Goal: Entertainment & Leisure: Consume media (video, audio)

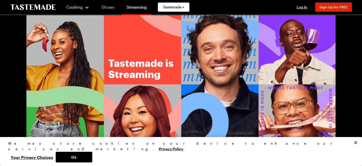
click at [108, 6] on link "Shows" at bounding box center [107, 7] width 23 height 14
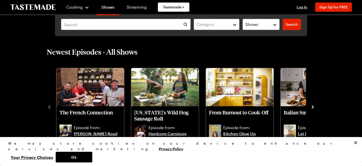
scroll to position [109, 0]
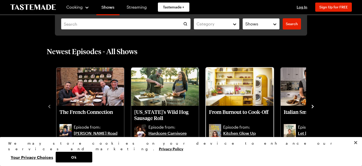
click at [248, 110] on p "From Burnout to Cook-Off" at bounding box center [240, 115] width 62 height 12
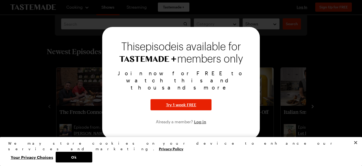
click at [82, 103] on div at bounding box center [181, 83] width 362 height 166
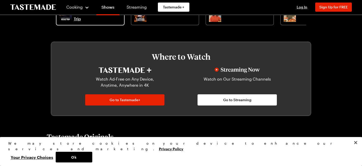
scroll to position [230, 0]
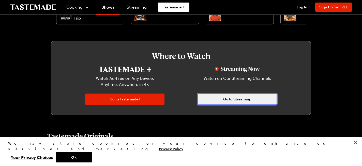
click at [233, 101] on span "Go to Streaming" at bounding box center [237, 99] width 28 height 5
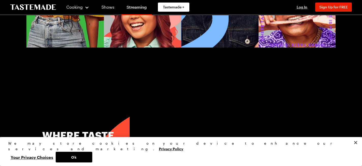
scroll to position [103, 0]
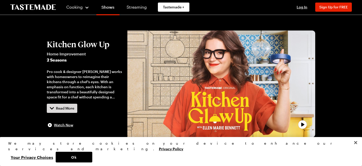
click at [219, 103] on div "play trailer" at bounding box center [221, 84] width 182 height 101
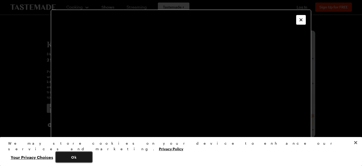
click at [92, 159] on button "Ok" at bounding box center [74, 157] width 37 height 11
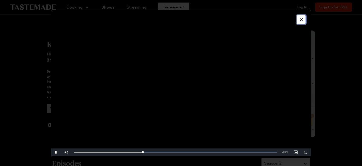
click at [303, 20] on icon "Close" at bounding box center [301, 19] width 5 height 5
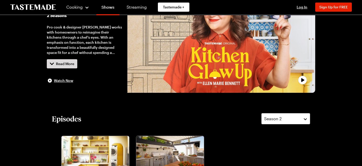
scroll to position [51, 0]
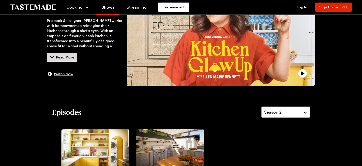
click at [68, 75] on span "Watch Now" at bounding box center [63, 73] width 19 height 5
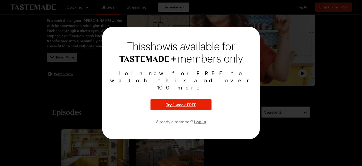
click at [92, 95] on div at bounding box center [181, 83] width 362 height 166
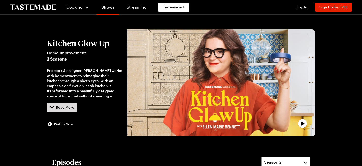
scroll to position [2, 0]
